Goal: Information Seeking & Learning: Learn about a topic

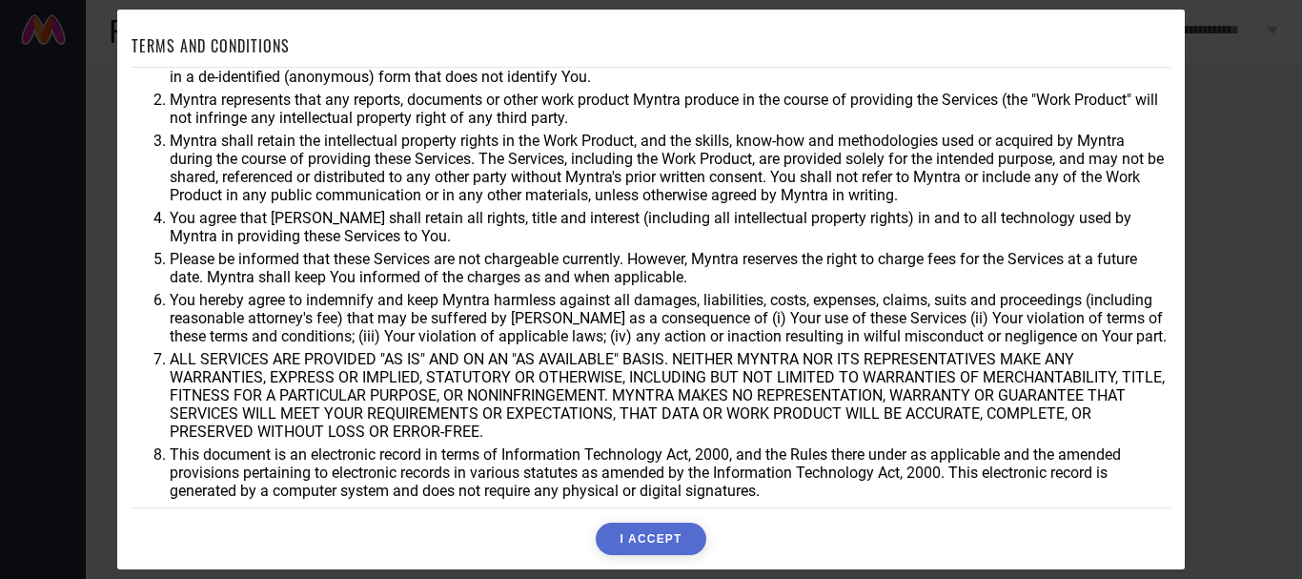
scroll to position [77, 0]
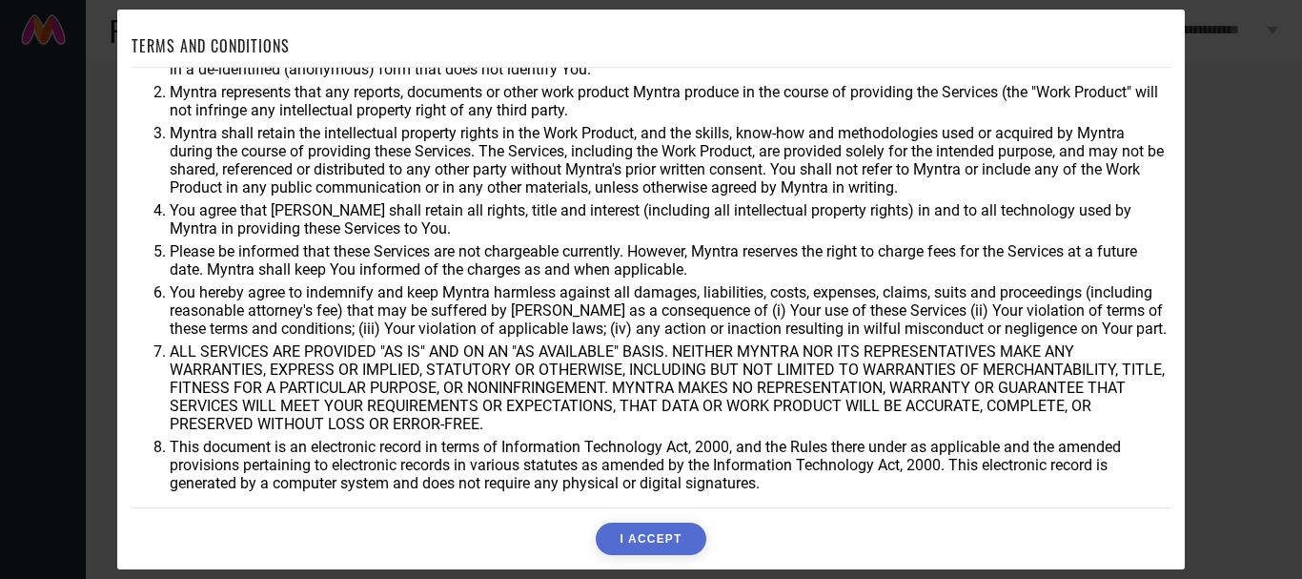
click at [620, 497] on div "You agree that Myntra may use aggregate and anonymized data for any business pu…" at bounding box center [651, 287] width 1039 height 439
click at [648, 541] on button "I ACCEPT" at bounding box center [651, 538] width 110 height 32
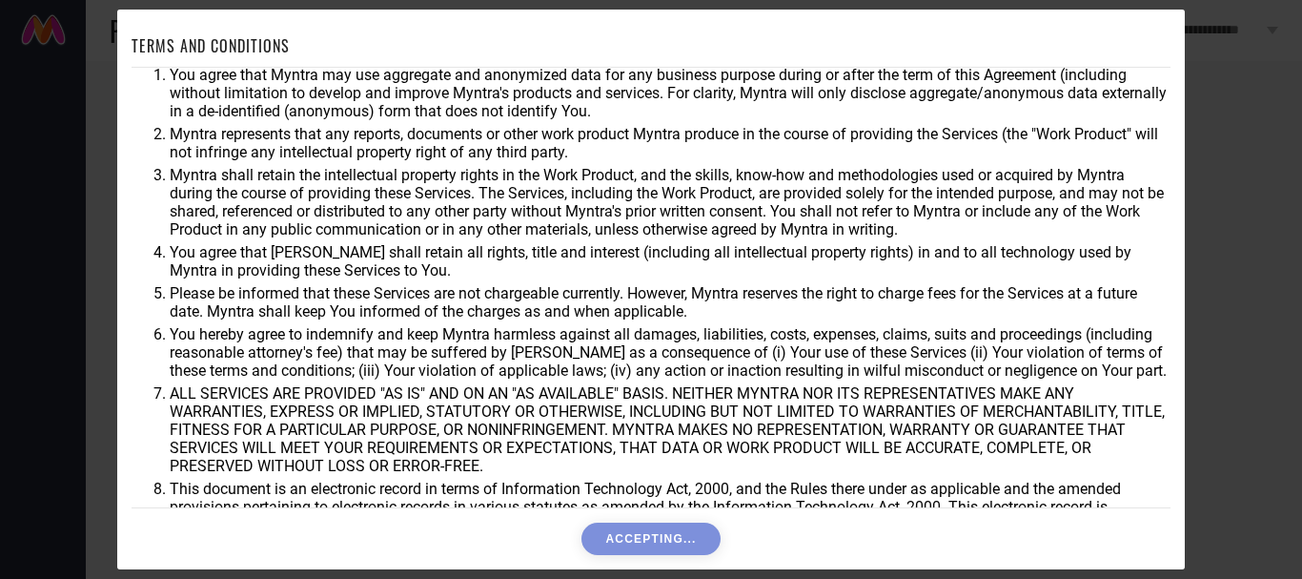
scroll to position [0, 0]
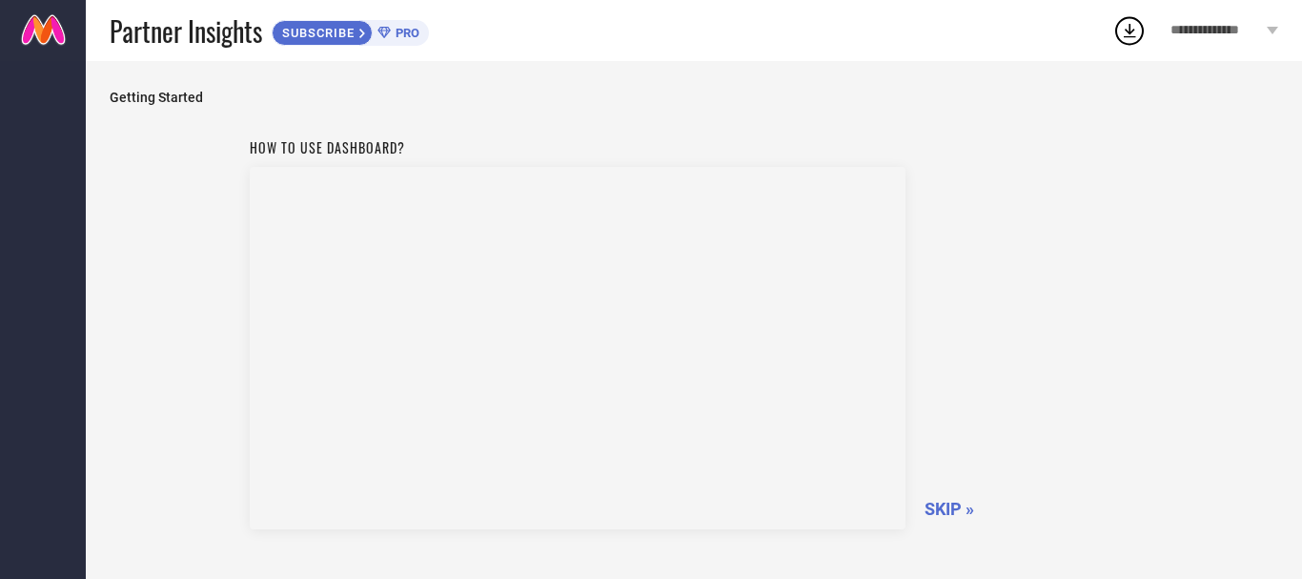
click at [1301, 26] on div "**********" at bounding box center [1224, 30] width 155 height 61
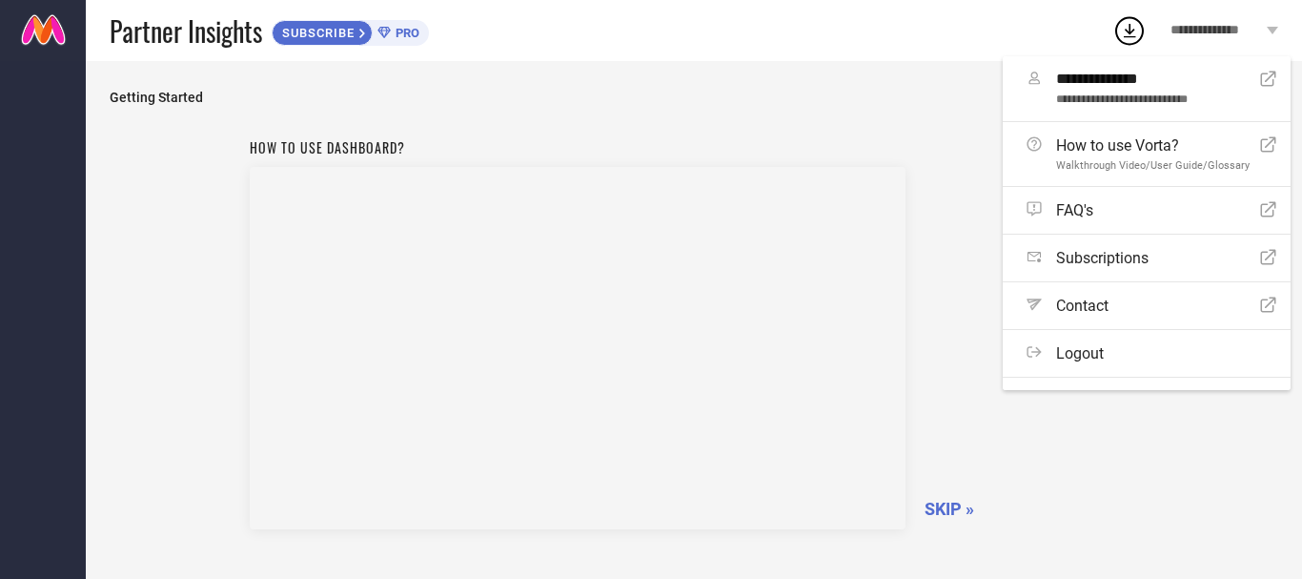
click at [1260, 24] on span "**********" at bounding box center [1217, 31] width 92 height 16
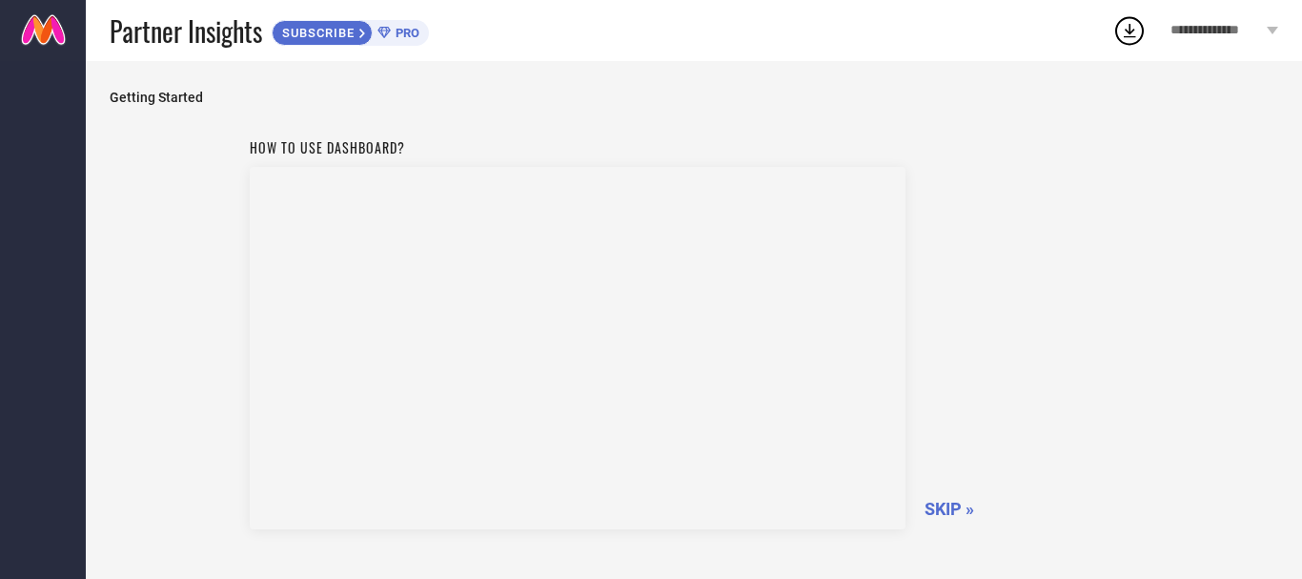
click at [971, 514] on span "SKIP »" at bounding box center [950, 509] width 50 height 20
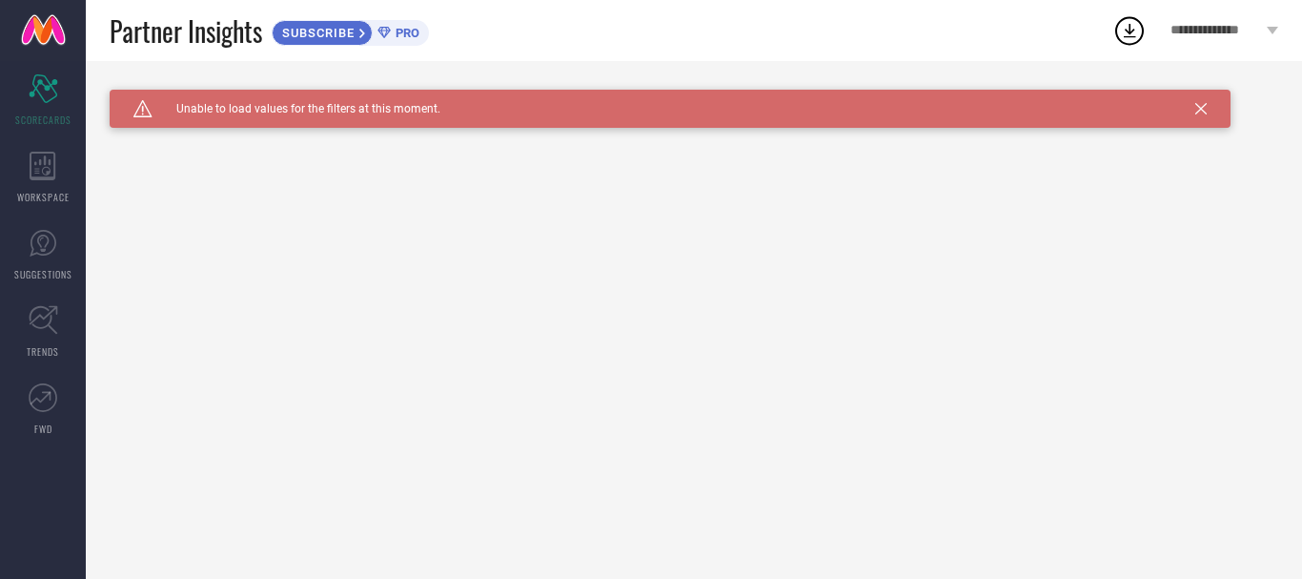
click at [1206, 111] on icon at bounding box center [1200, 108] width 11 height 11
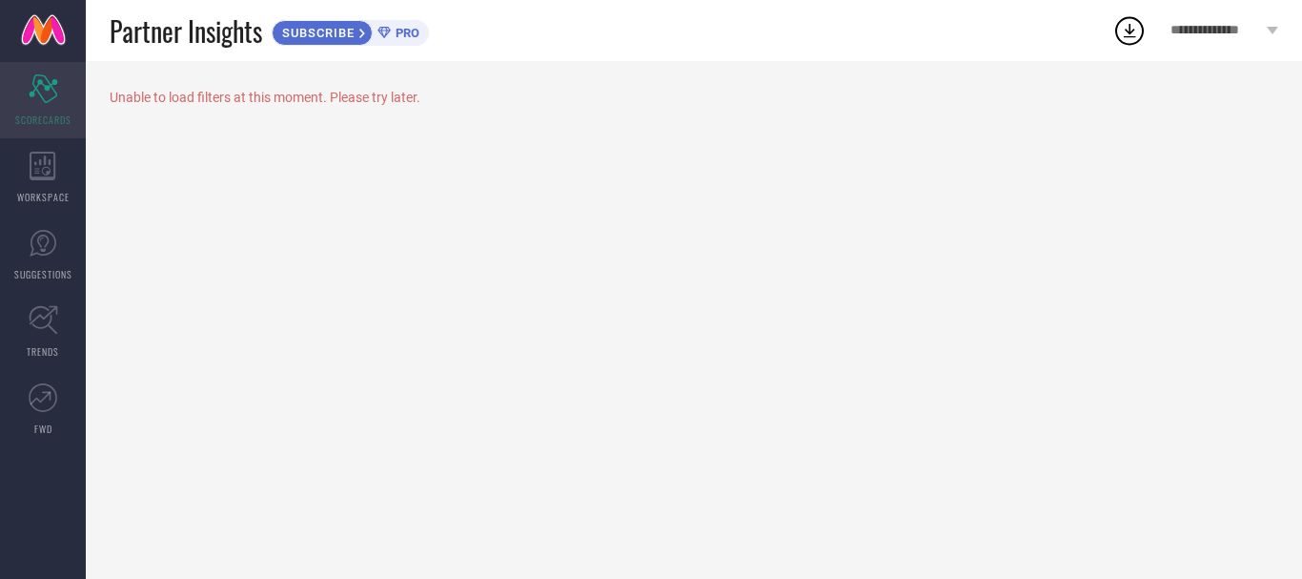
click at [25, 98] on div "Scorecard SCORECARDS" at bounding box center [43, 100] width 86 height 76
click at [53, 187] on div "WORKSPACE" at bounding box center [43, 177] width 86 height 76
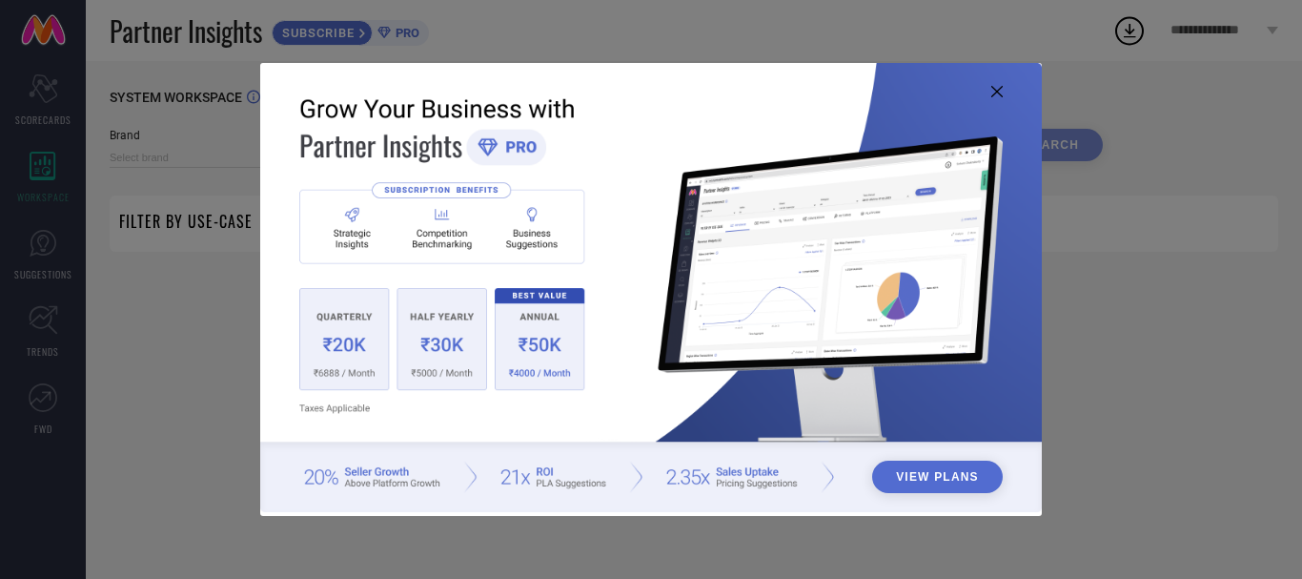
type input "1 STOP FASHION"
type input "All"
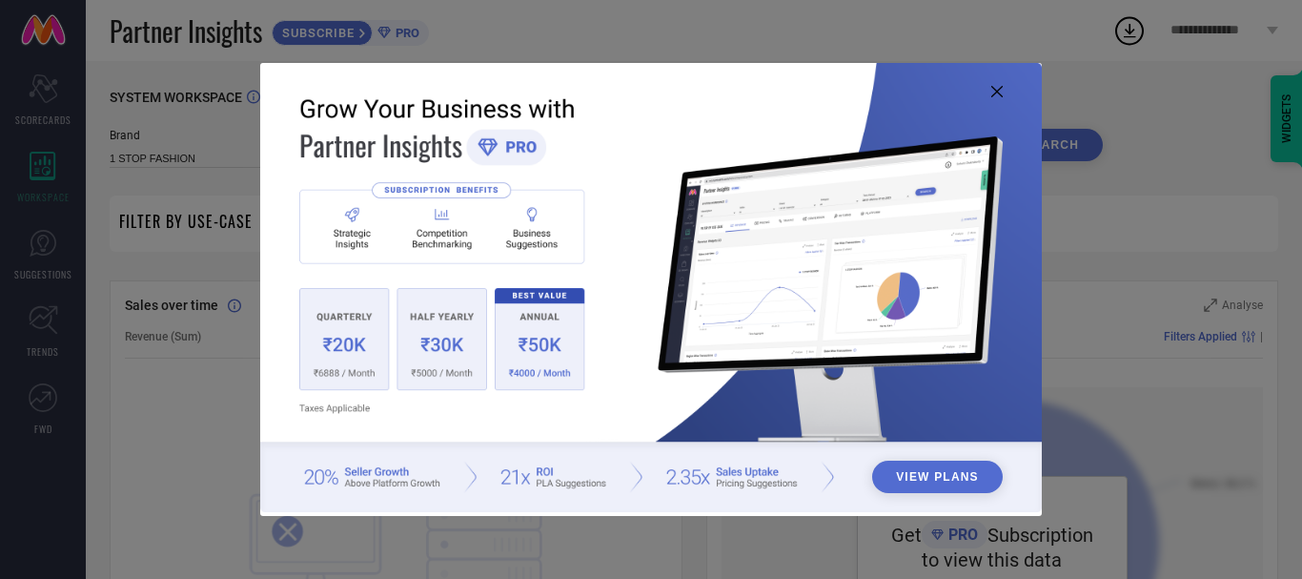
click at [992, 92] on icon at bounding box center [996, 91] width 11 height 11
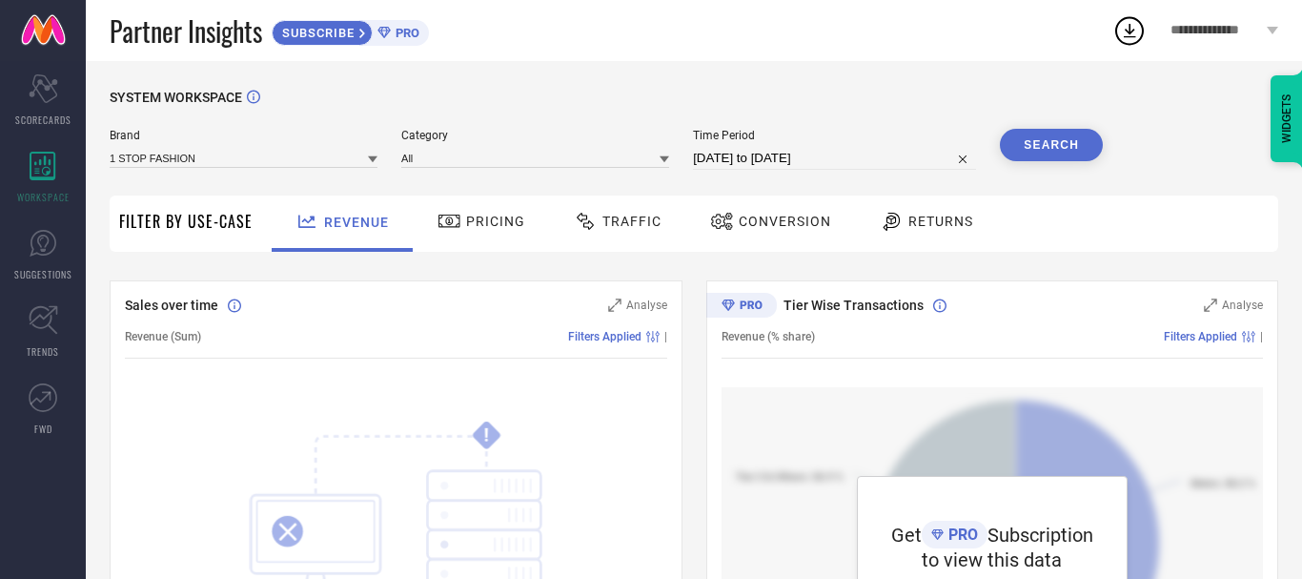
click at [471, 217] on span "Pricing" at bounding box center [495, 221] width 59 height 15
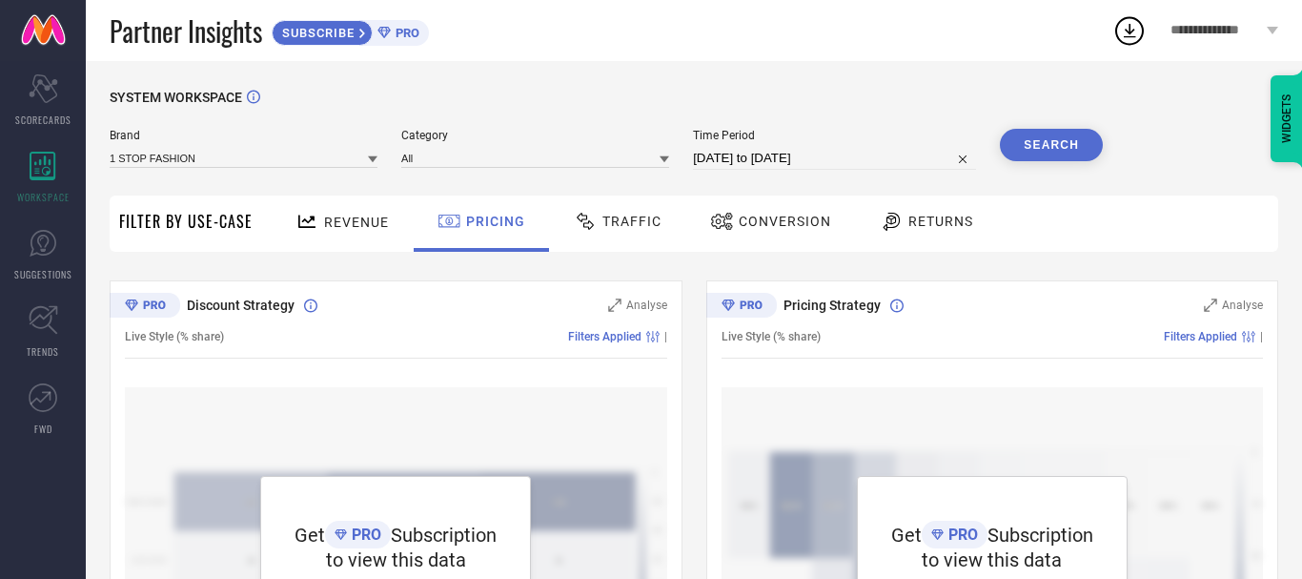
click at [1301, 151] on div "WIDGETS" at bounding box center [1287, 118] width 32 height 87
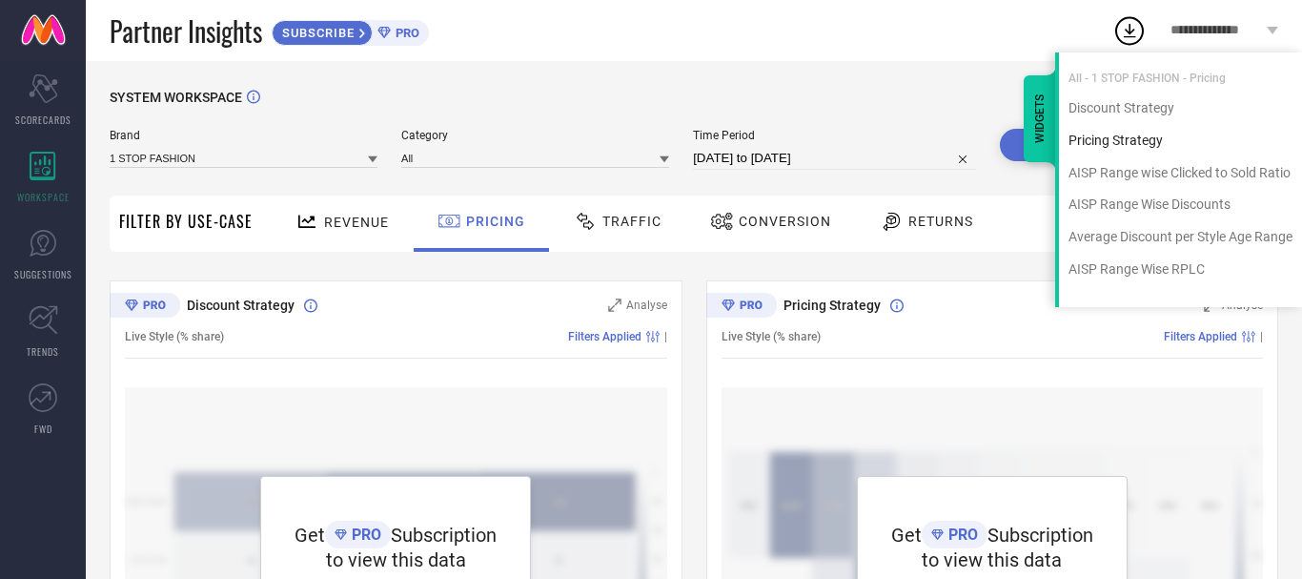
click at [1112, 132] on div "Pricing Strategy" at bounding box center [1180, 141] width 243 height 18
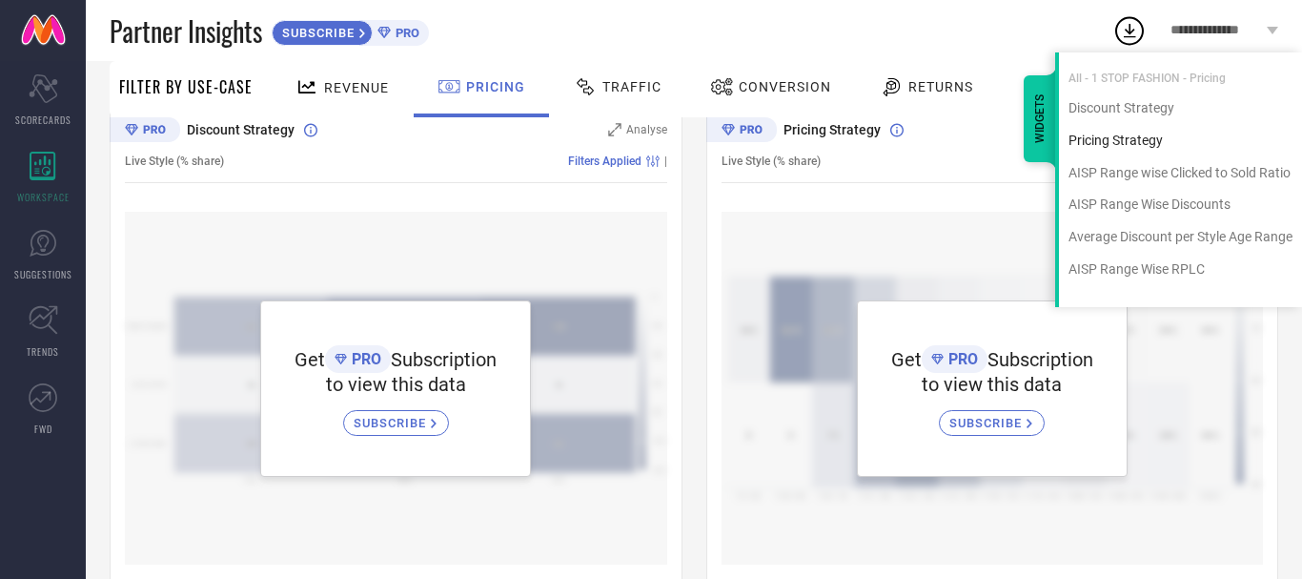
scroll to position [210, 0]
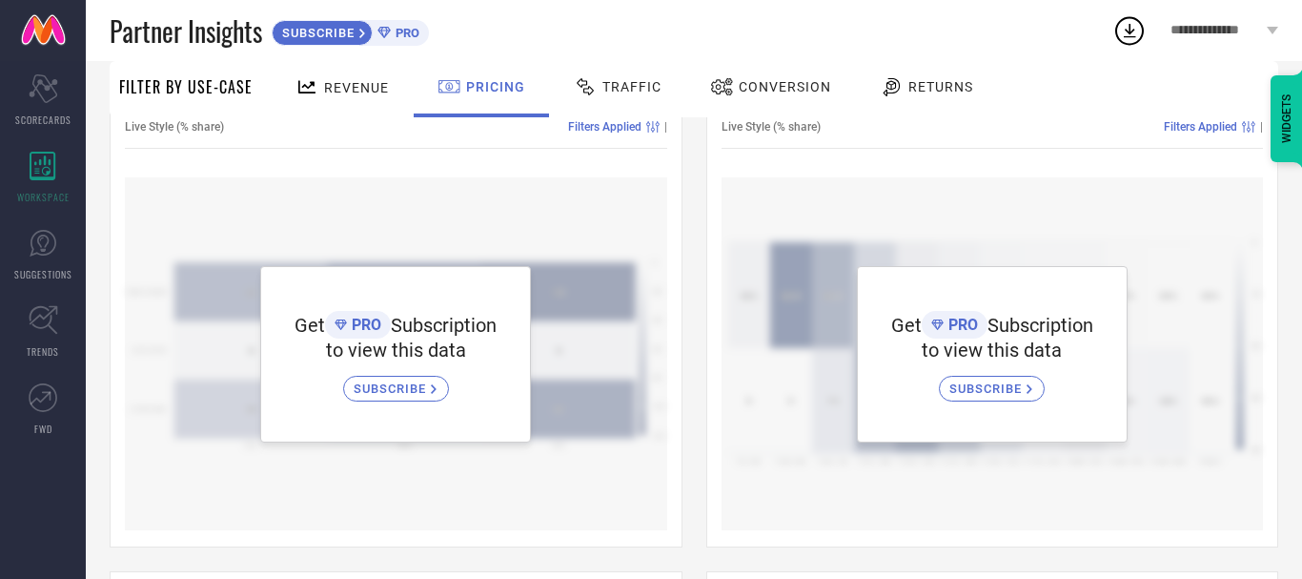
click at [609, 90] on span "Traffic" at bounding box center [631, 86] width 59 height 15
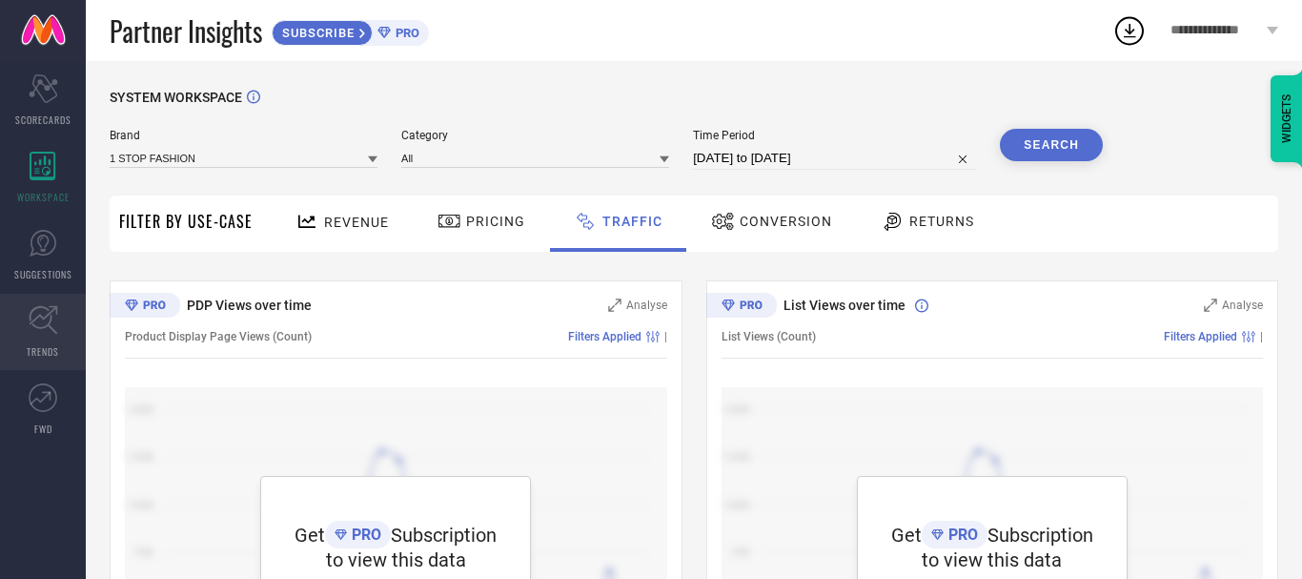
click at [29, 344] on span "TRENDS" at bounding box center [43, 351] width 32 height 14
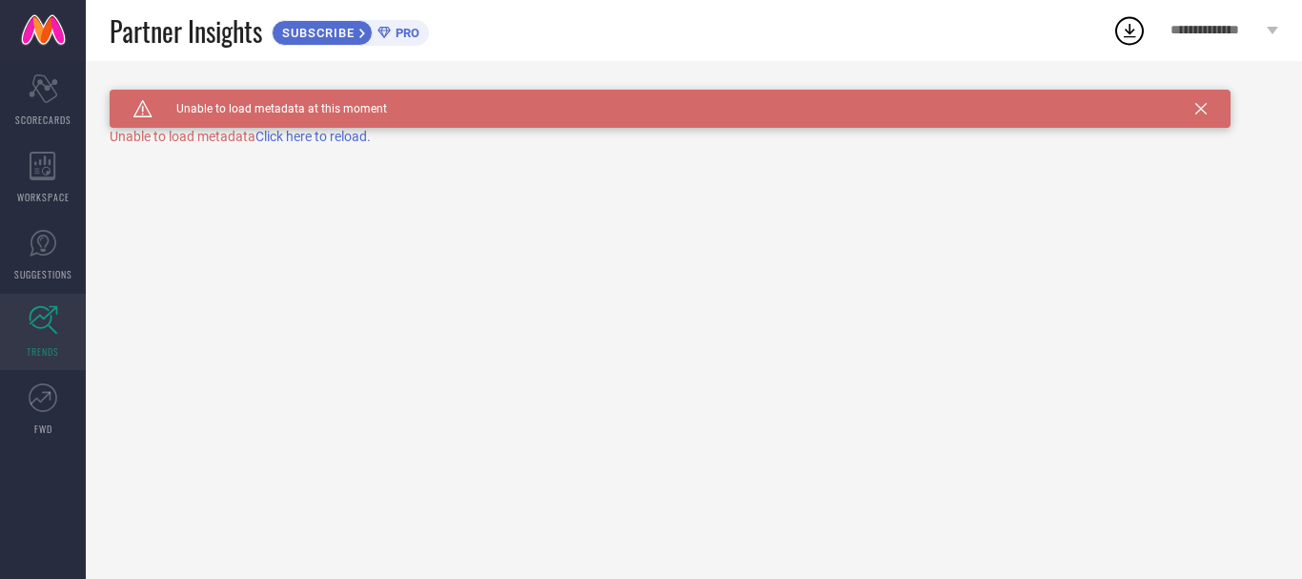
click at [288, 143] on span "Click here to reload." at bounding box center [312, 136] width 115 height 15
click at [46, 426] on span "FWD" at bounding box center [43, 428] width 18 height 14
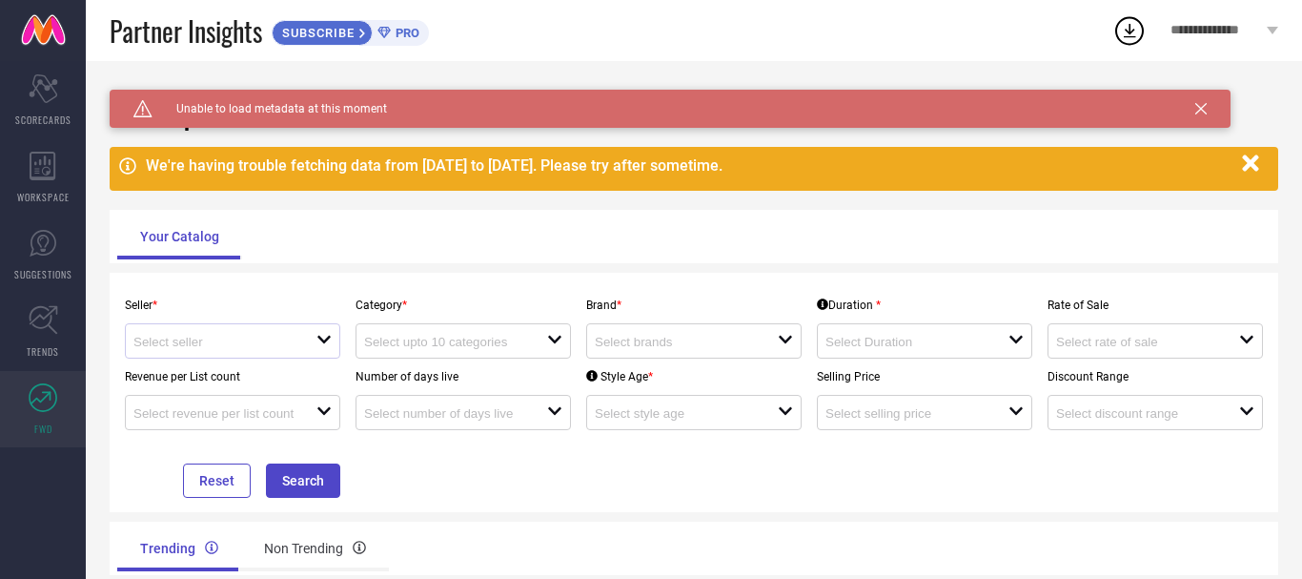
click at [298, 350] on div at bounding box center [224, 341] width 183 height 18
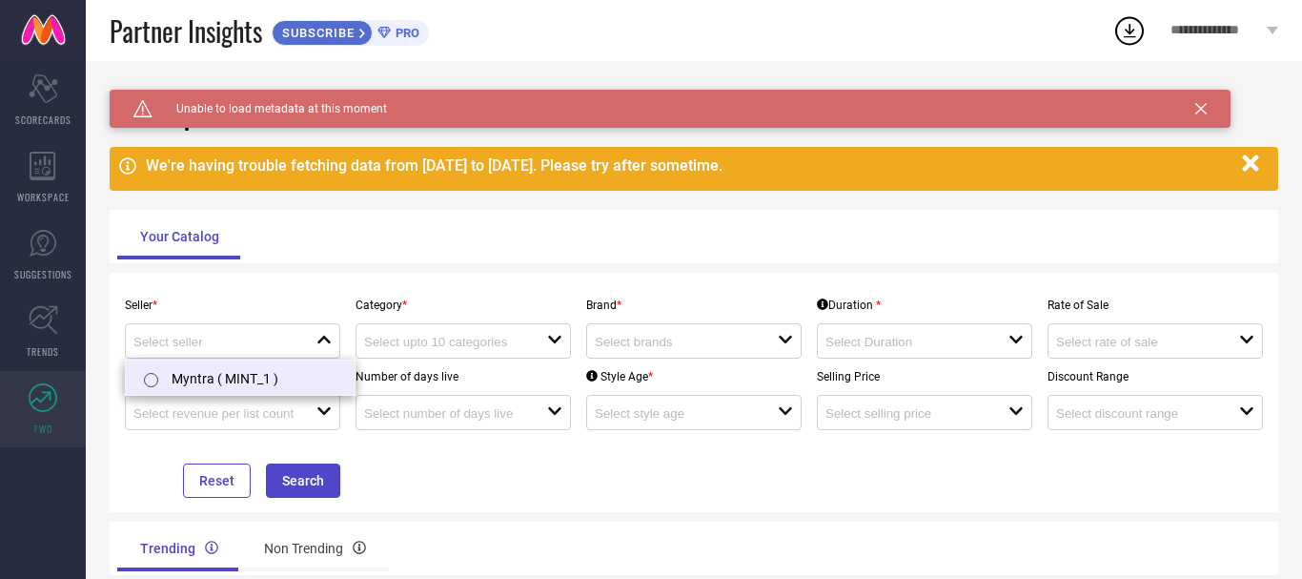
drag, startPoint x: 253, startPoint y: 387, endPoint x: 479, endPoint y: 349, distance: 230.1
click at [254, 387] on li "Myntra ( MINT_1 )" at bounding box center [240, 377] width 229 height 34
type input "Myntra ( MINT_1 )"
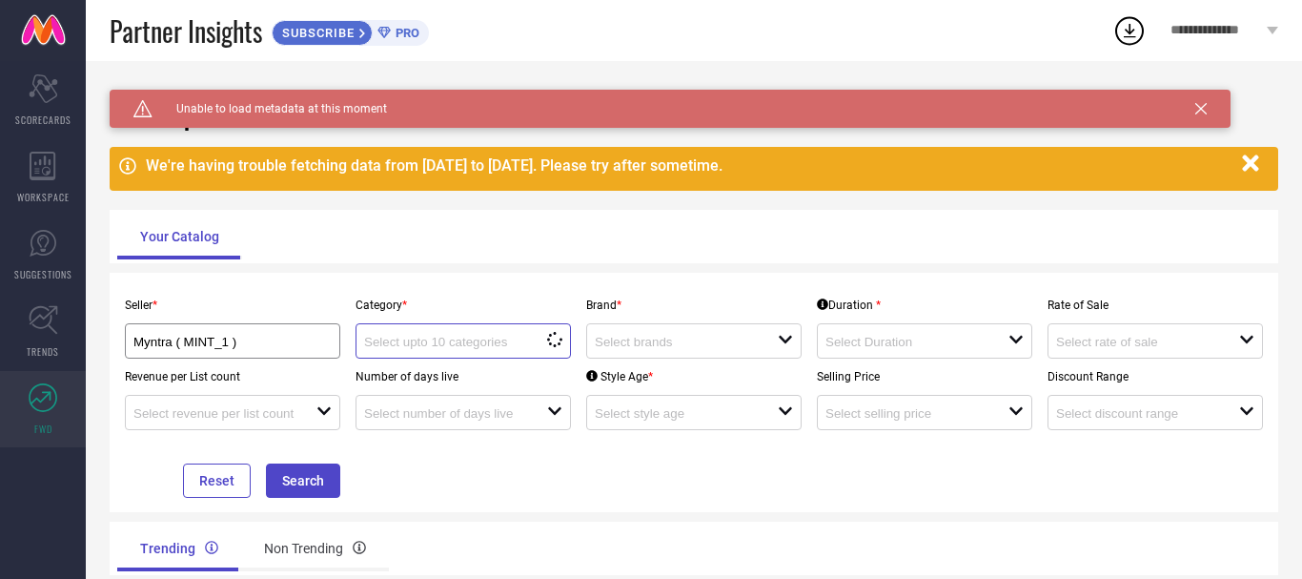
click at [486, 344] on input at bounding box center [446, 342] width 165 height 14
click at [767, 334] on div "open" at bounding box center [693, 340] width 215 height 35
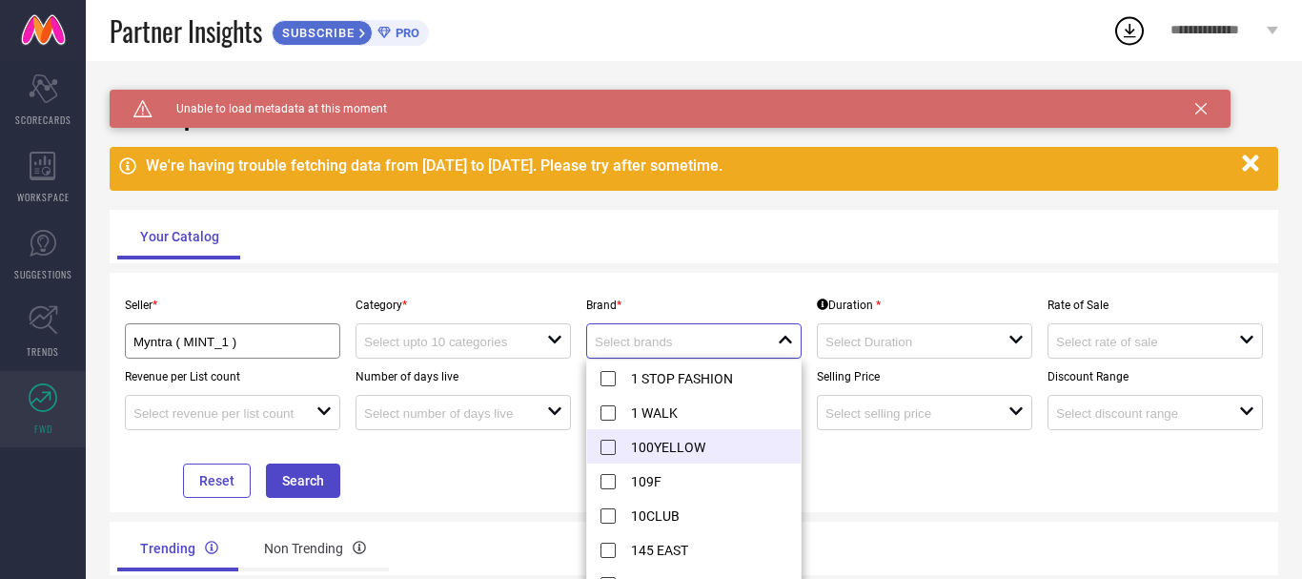
scroll to position [636, 0]
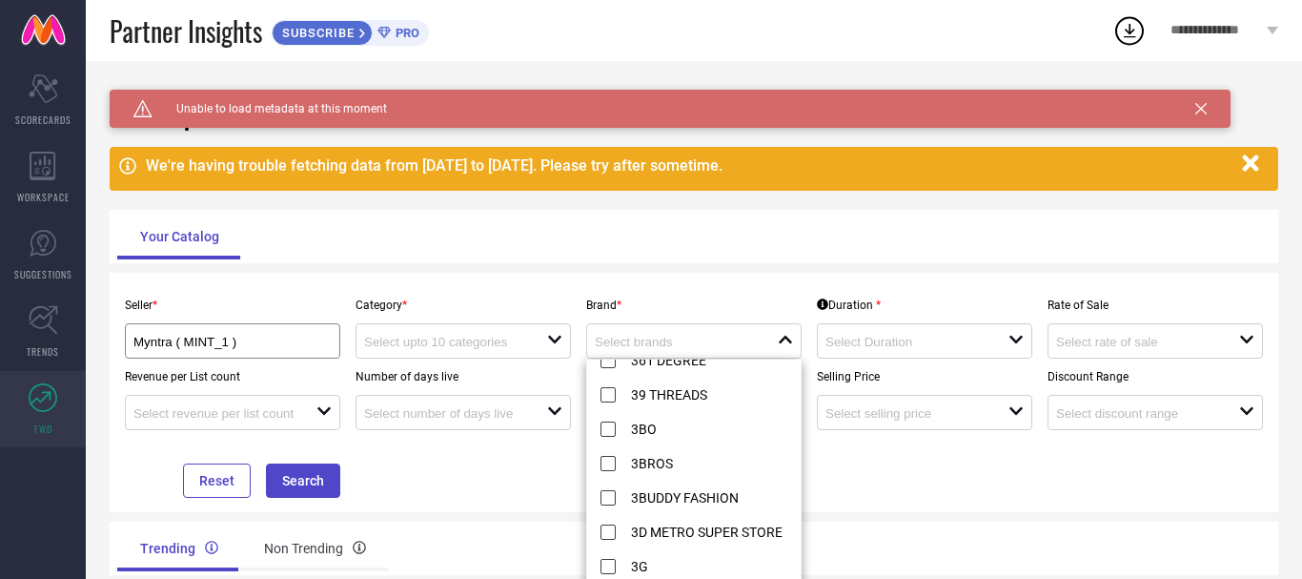
click at [635, 256] on div "Your Catalog" at bounding box center [693, 237] width 1153 height 46
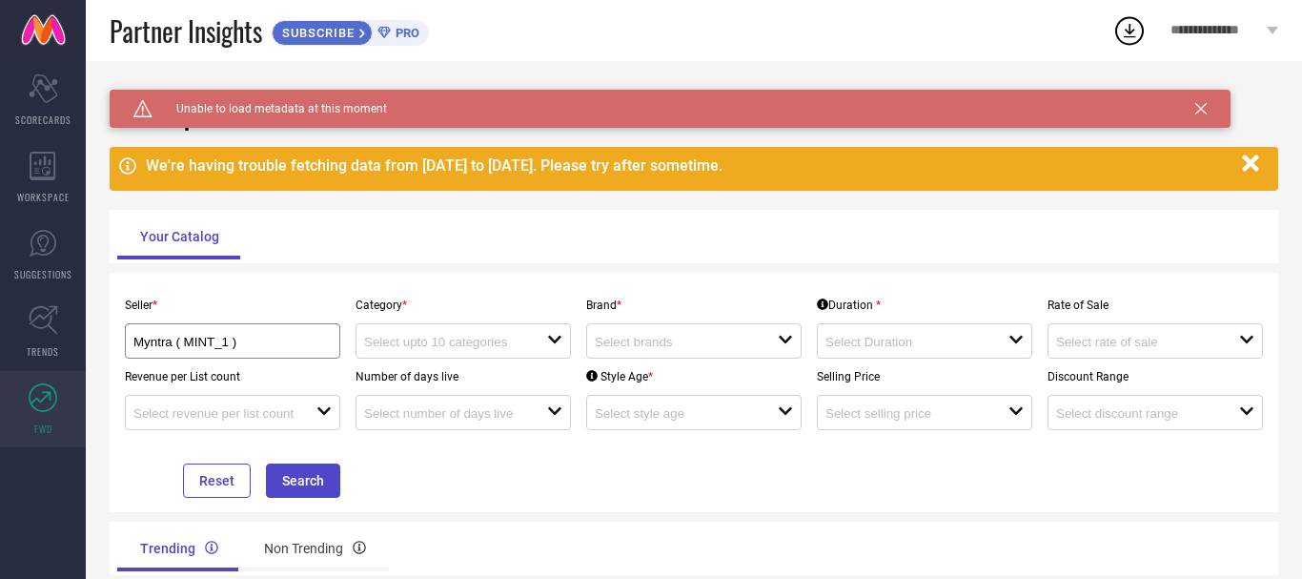
click at [269, 321] on div "Seller * Myntra ( MINT_1 )" at bounding box center [232, 322] width 231 height 71
click at [265, 332] on div "Myntra ( MINT_1 )" at bounding box center [232, 340] width 215 height 35
drag, startPoint x: 265, startPoint y: 335, endPoint x: 411, endPoint y: 350, distance: 146.6
click at [265, 335] on div "Myntra ( MINT_1 )" at bounding box center [232, 341] width 198 height 18
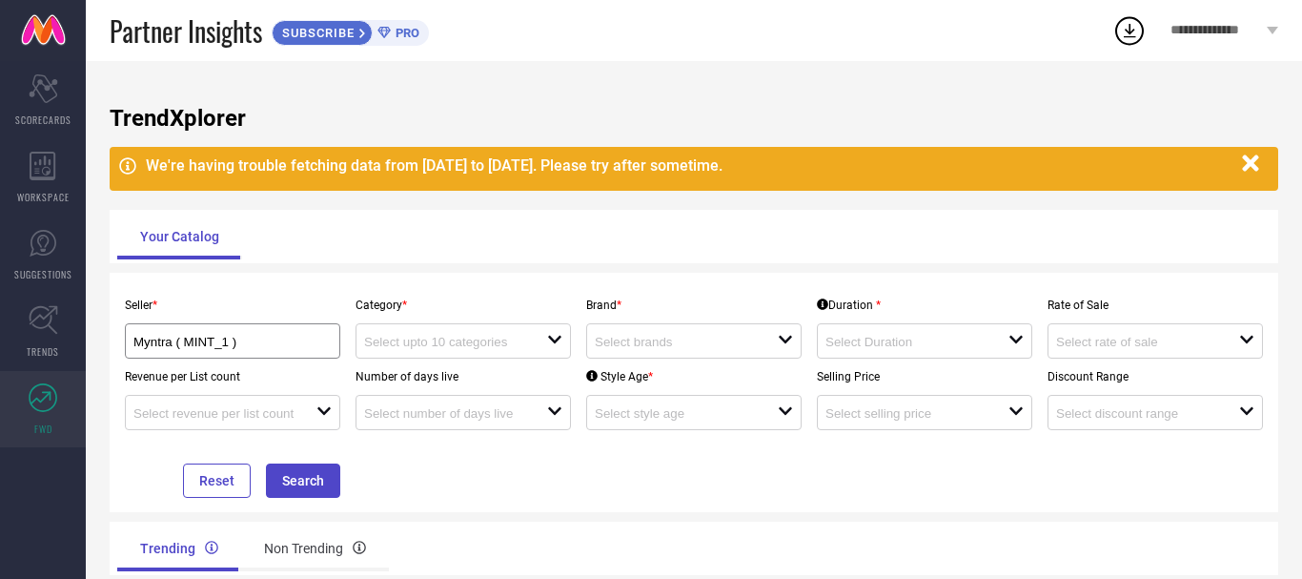
click at [892, 320] on div "Duration * open" at bounding box center [924, 322] width 231 height 71
click at [896, 335] on div at bounding box center [917, 341] width 183 height 18
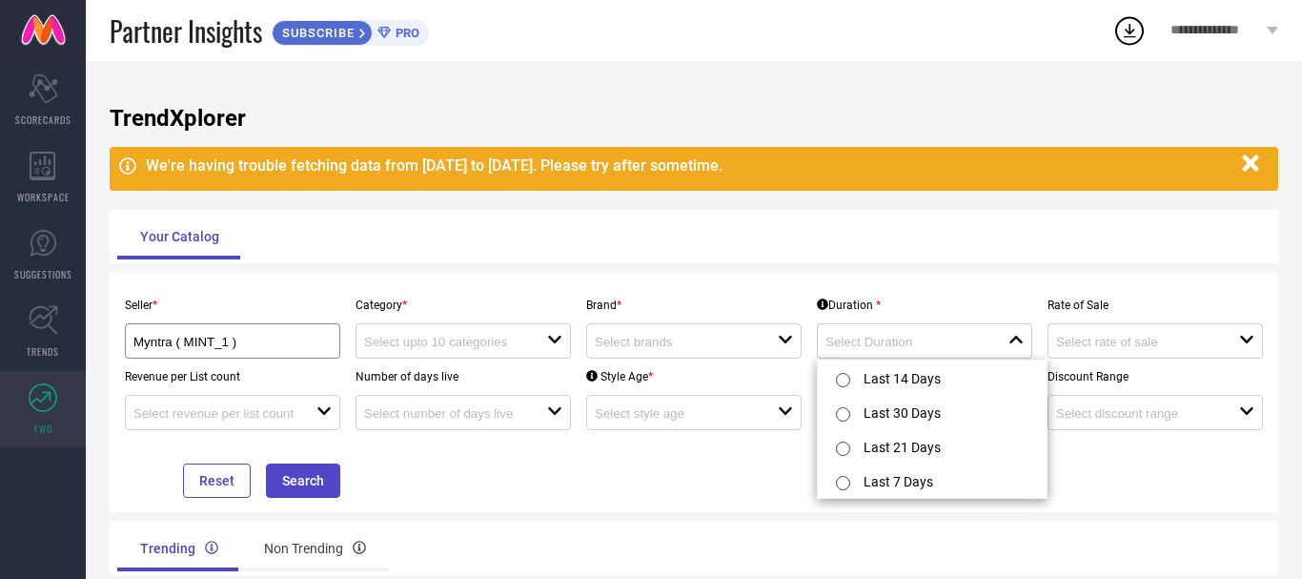
click at [896, 335] on div at bounding box center [917, 341] width 183 height 18
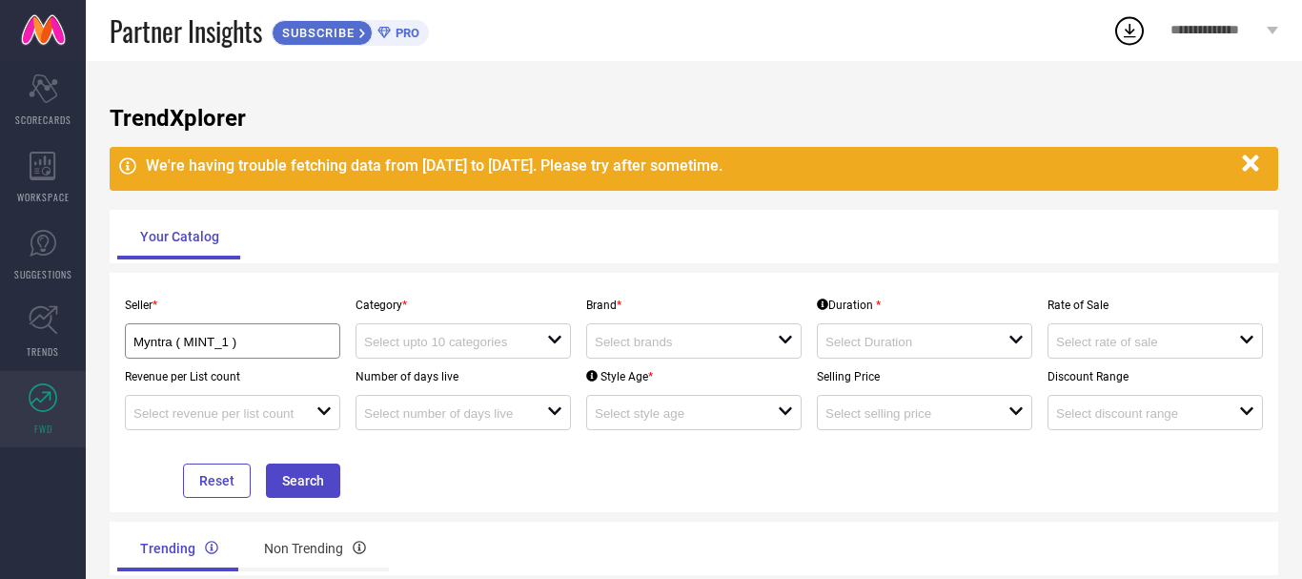
click at [416, 30] on span "PRO" at bounding box center [405, 33] width 29 height 14
click at [1208, 30] on span "**********" at bounding box center [1217, 31] width 92 height 16
click at [45, 267] on span "SUGGESTIONS" at bounding box center [43, 274] width 58 height 14
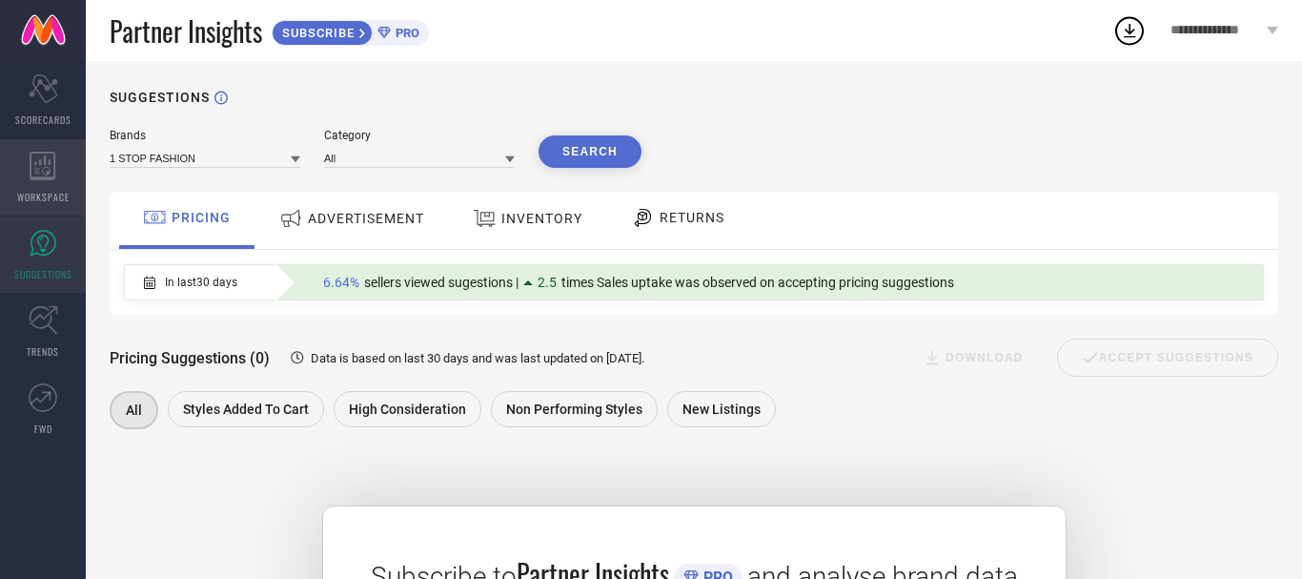
click at [49, 166] on icon at bounding box center [43, 166] width 27 height 29
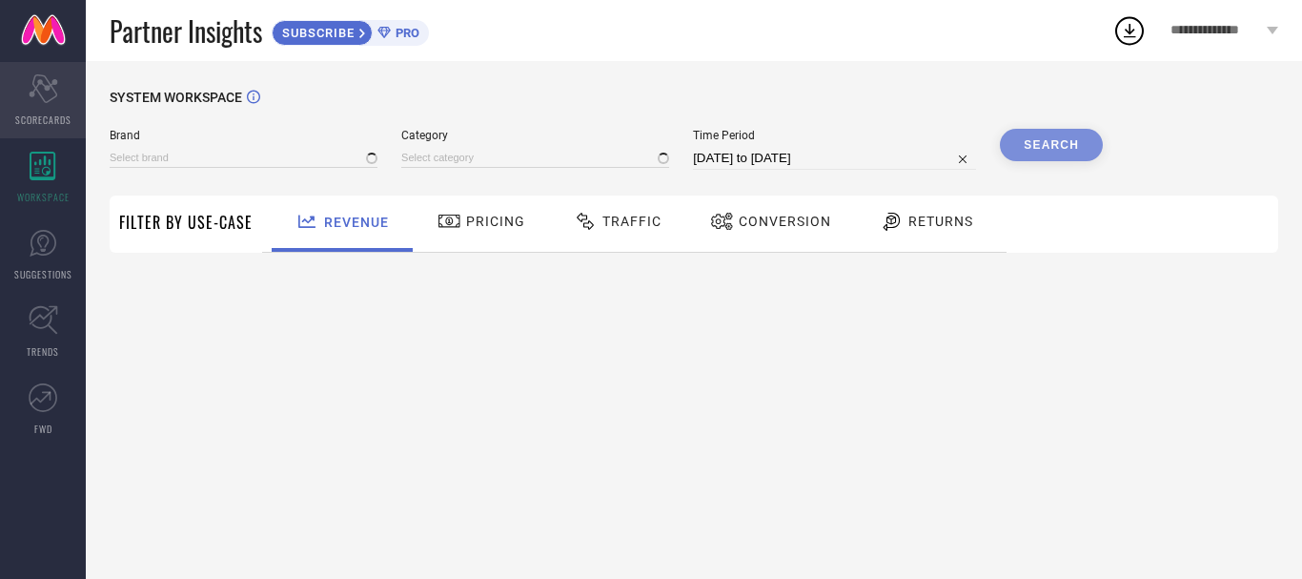
type input "1 STOP FASHION"
type input "All"
click at [51, 103] on div "Scorecard SCORECARDS" at bounding box center [43, 100] width 86 height 76
